Goal: Task Accomplishment & Management: Manage account settings

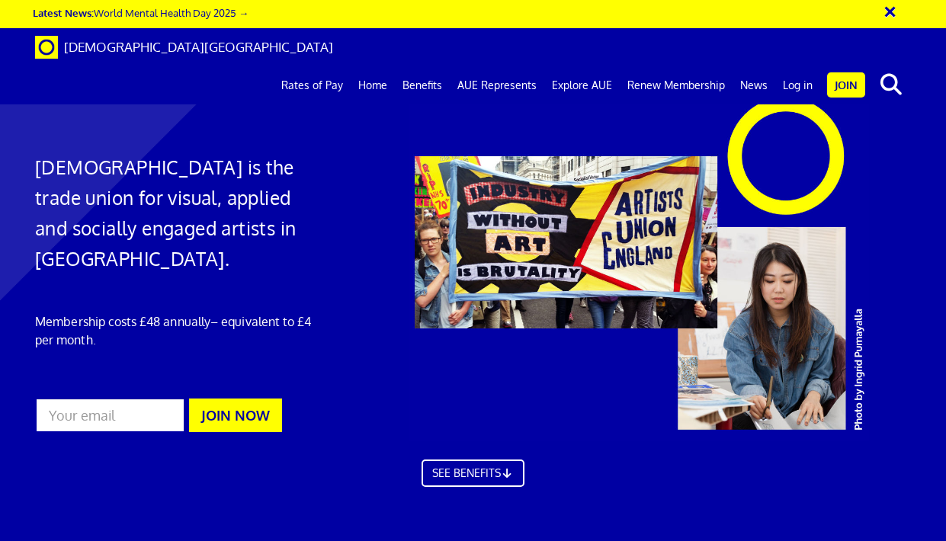
scroll to position [0, 2]
click at [803, 66] on link "Log in" at bounding box center [797, 85] width 45 height 38
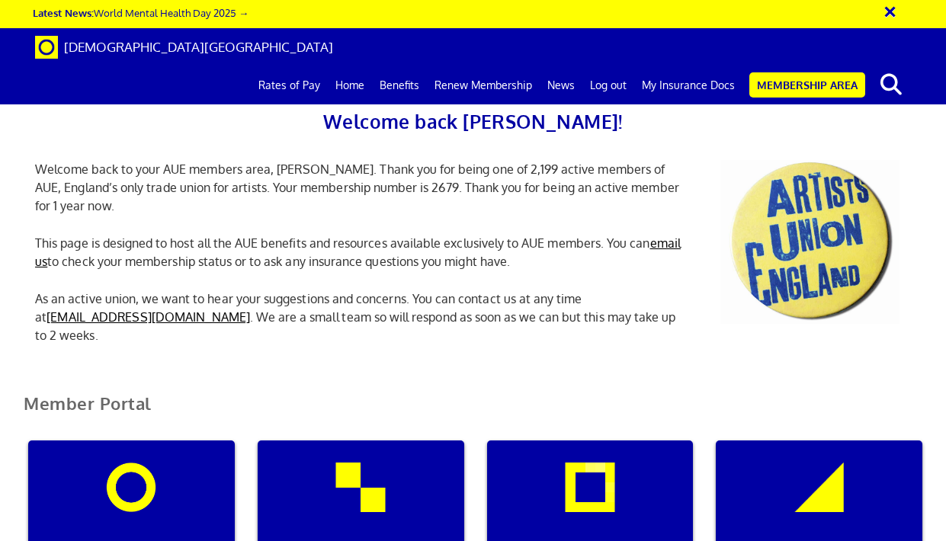
scroll to position [0, 5]
click at [808, 72] on link "Membership Area" at bounding box center [807, 84] width 116 height 25
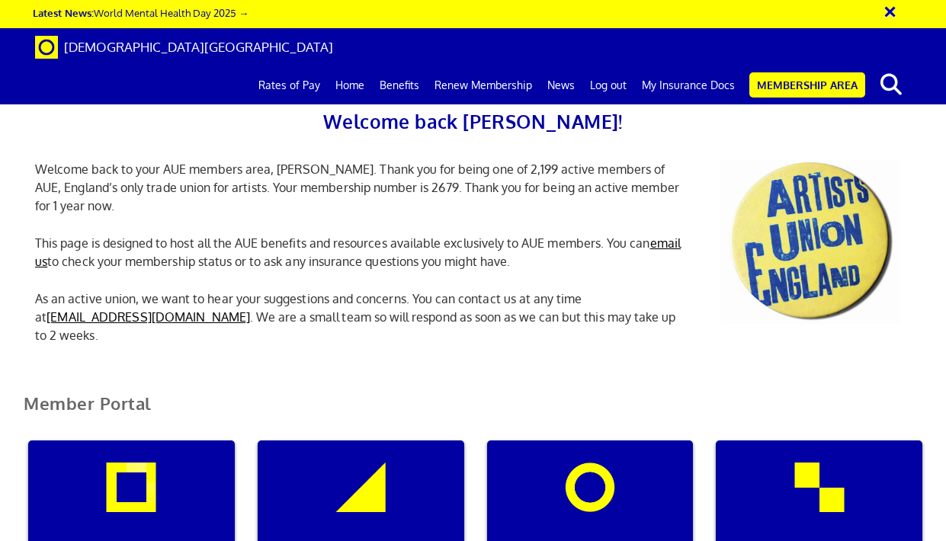
scroll to position [289, 0]
click at [155, 441] on div "Manage my membership" at bounding box center [131, 514] width 207 height 146
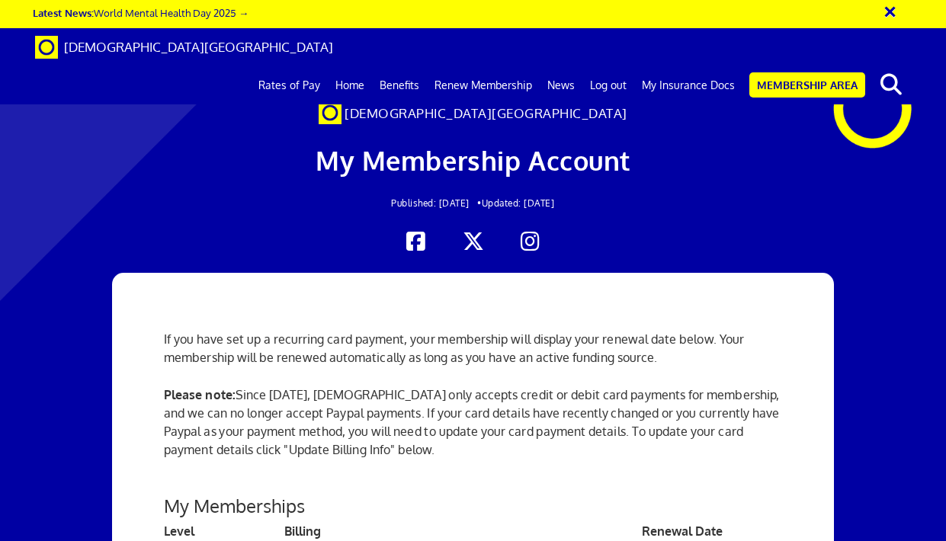
scroll to position [386, 0]
